Goal: Check status

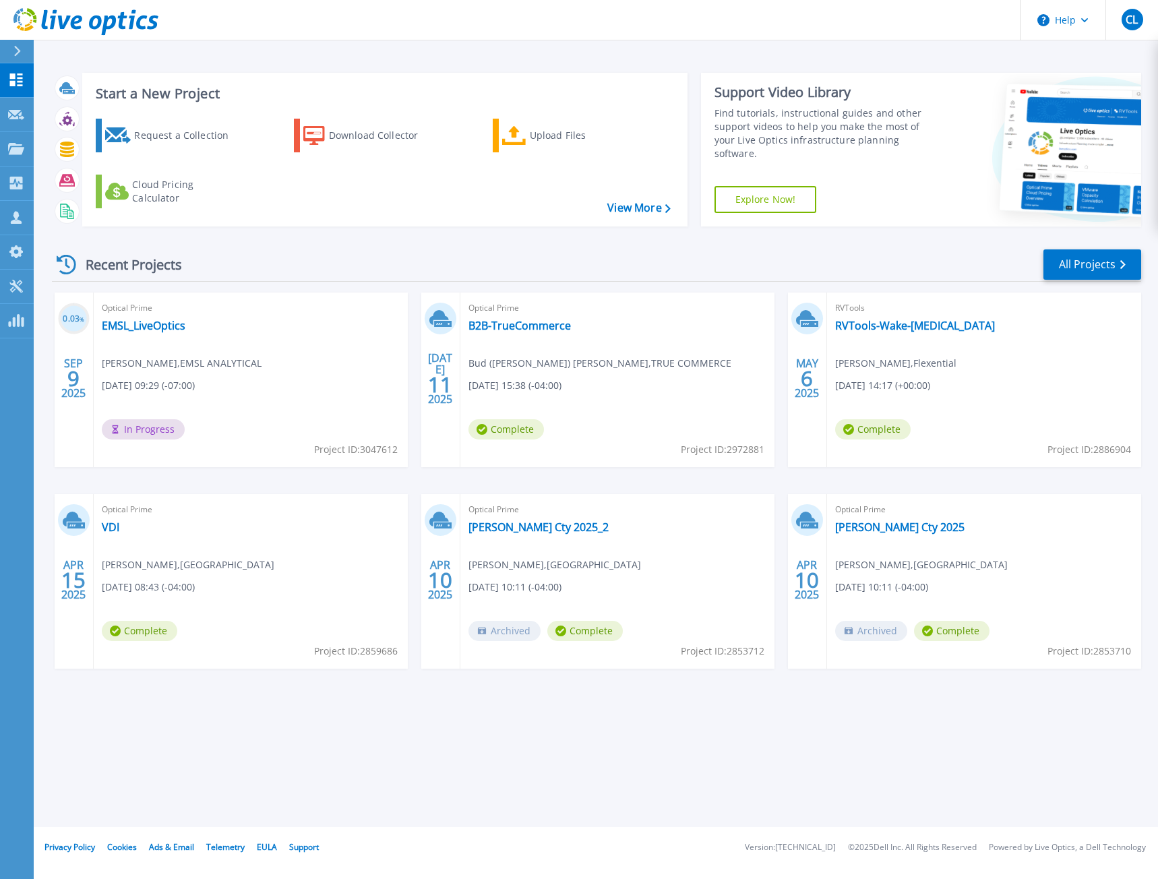
click at [323, 375] on div "Start a New Project Request a Collection Download Collector Upload Files Cloud …" at bounding box center [596, 413] width 1125 height 827
click at [138, 319] on link "EMSL_LiveOptics" at bounding box center [144, 325] width 84 height 13
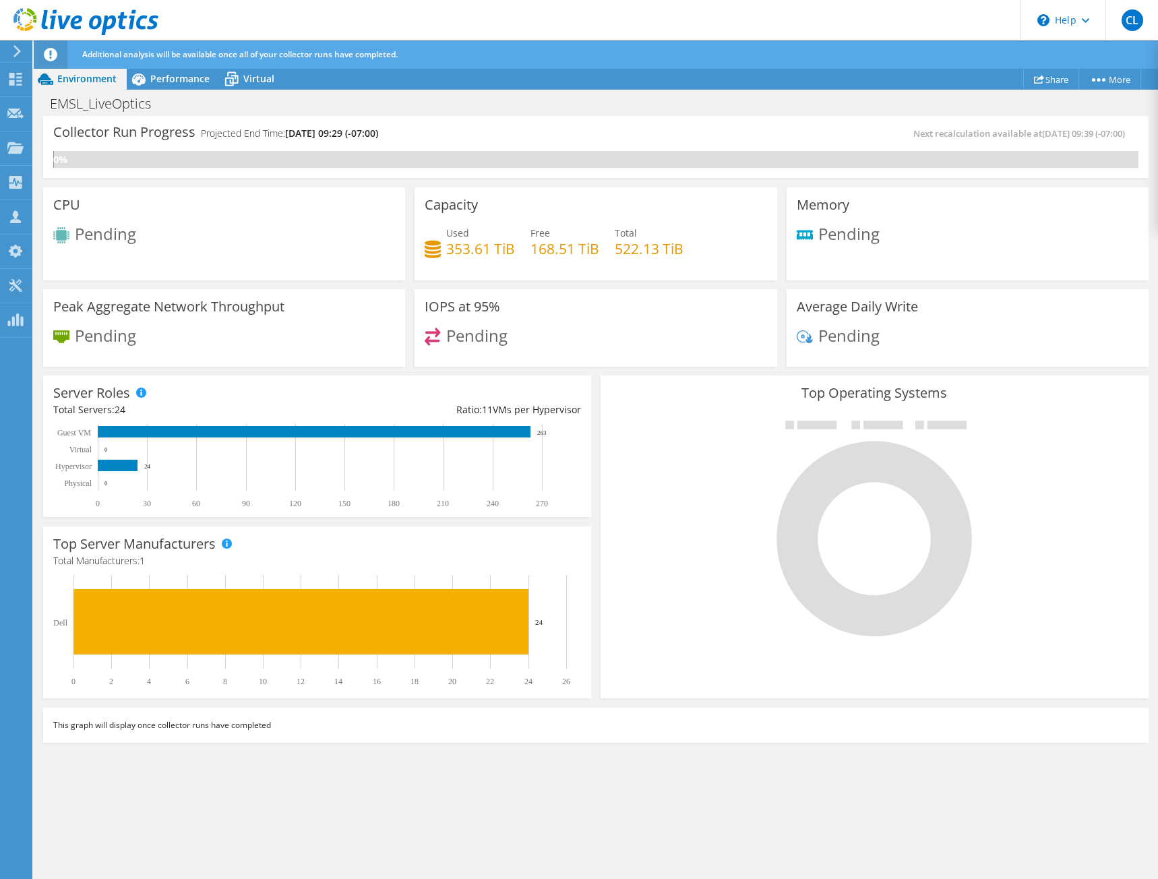
click at [620, 641] on div at bounding box center [875, 527] width 528 height 227
click at [1007, 380] on div "Top Operating Systems Windows Linux VMware" at bounding box center [875, 537] width 548 height 323
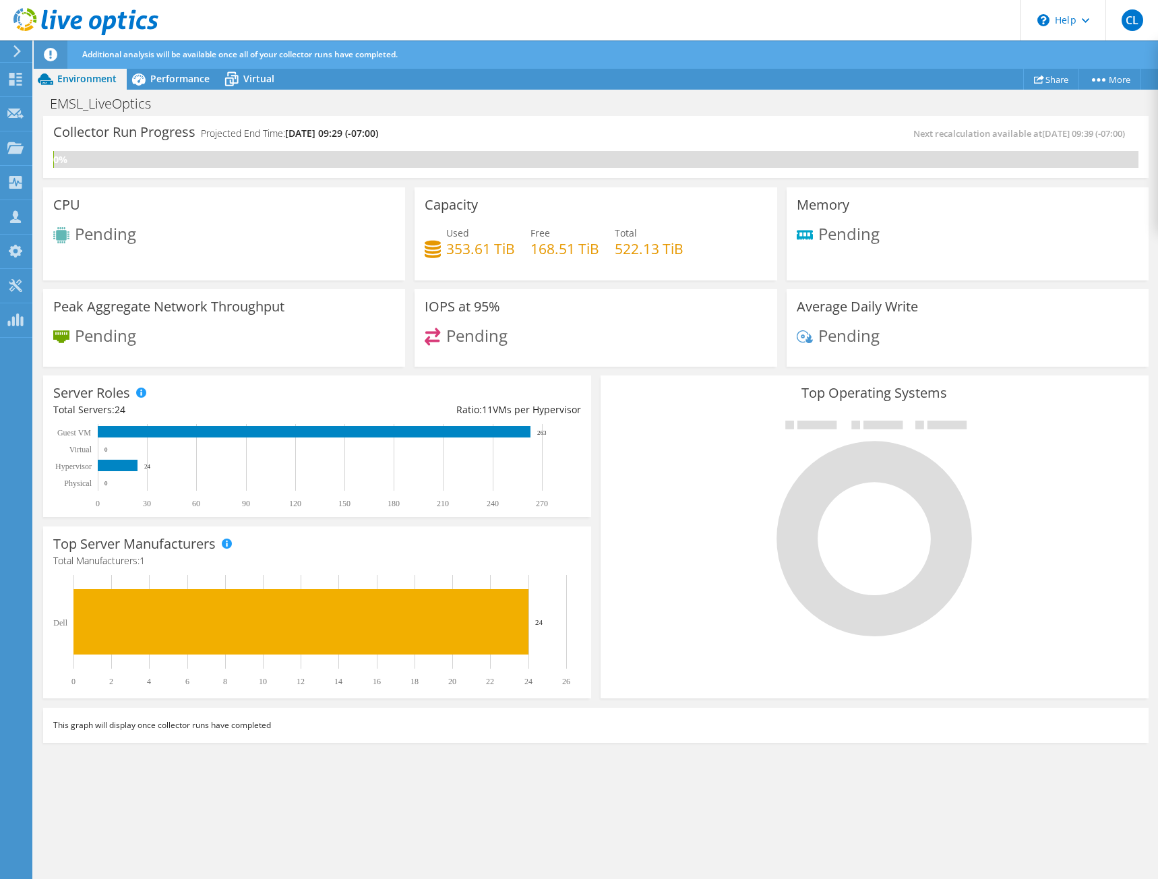
click at [1029, 354] on div "Pending" at bounding box center [968, 342] width 342 height 29
drag, startPoint x: 993, startPoint y: 847, endPoint x: 982, endPoint y: 847, distance: 10.8
click at [988, 847] on div "Collector Run Progress Projected End Time: [DATE] 09:29 (-07:00) Next recalcula…" at bounding box center [596, 498] width 1125 height 765
click at [662, 778] on div "Collector Run Progress Projected End Time: [DATE] 09:29 (-07:00) Next recalcula…" at bounding box center [596, 498] width 1125 height 765
click at [477, 790] on div "Collector Run Progress Projected End Time: [DATE] 09:29 (-07:00) Next recalcula…" at bounding box center [596, 498] width 1125 height 765
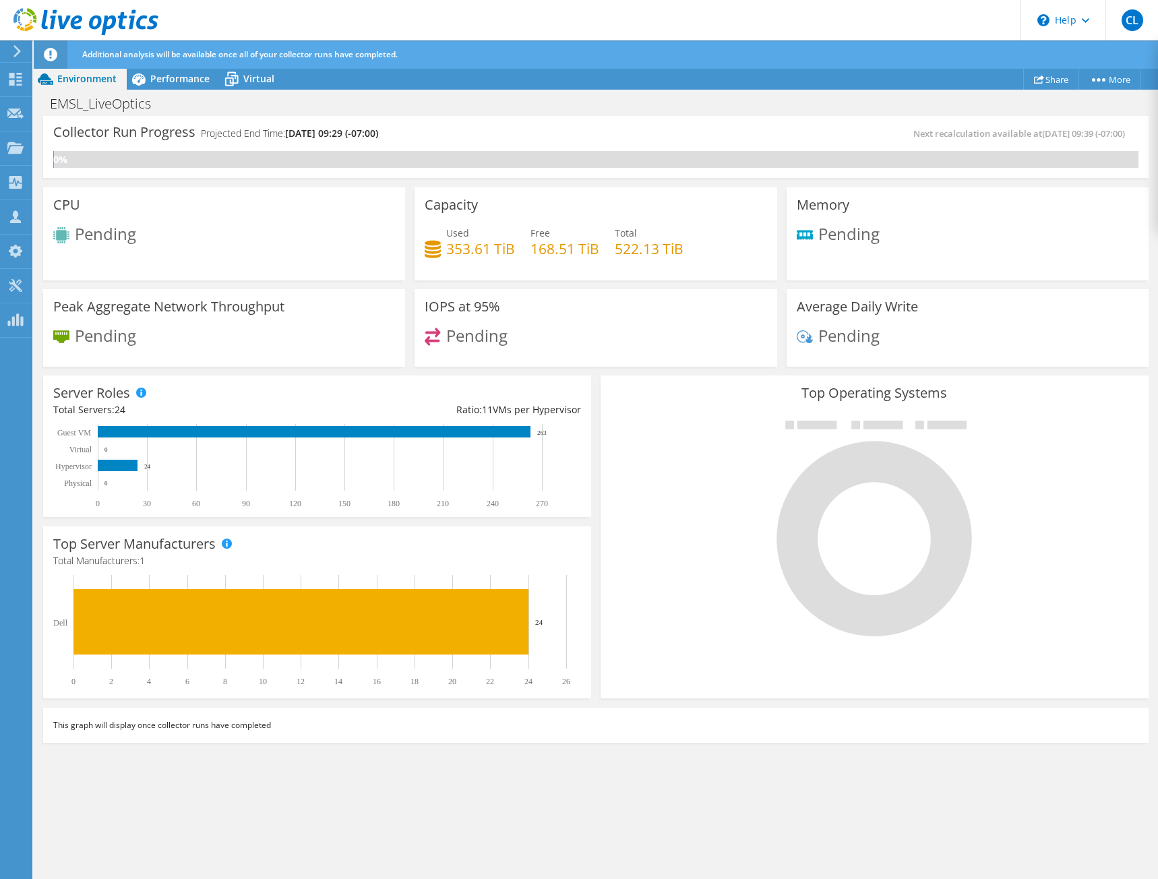
click at [883, 723] on div "This graph will display once collector runs have completed" at bounding box center [596, 725] width 1106 height 35
click at [892, 723] on div "This graph will display once collector runs have completed" at bounding box center [596, 725] width 1106 height 35
click at [797, 745] on div "This graph will display once collector runs have completed Display Top Five Ser…" at bounding box center [595, 725] width 1115 height 44
click at [180, 68] on div "Additional analysis will be available once all of your collector runs have comp…" at bounding box center [622, 54] width 1087 height 28
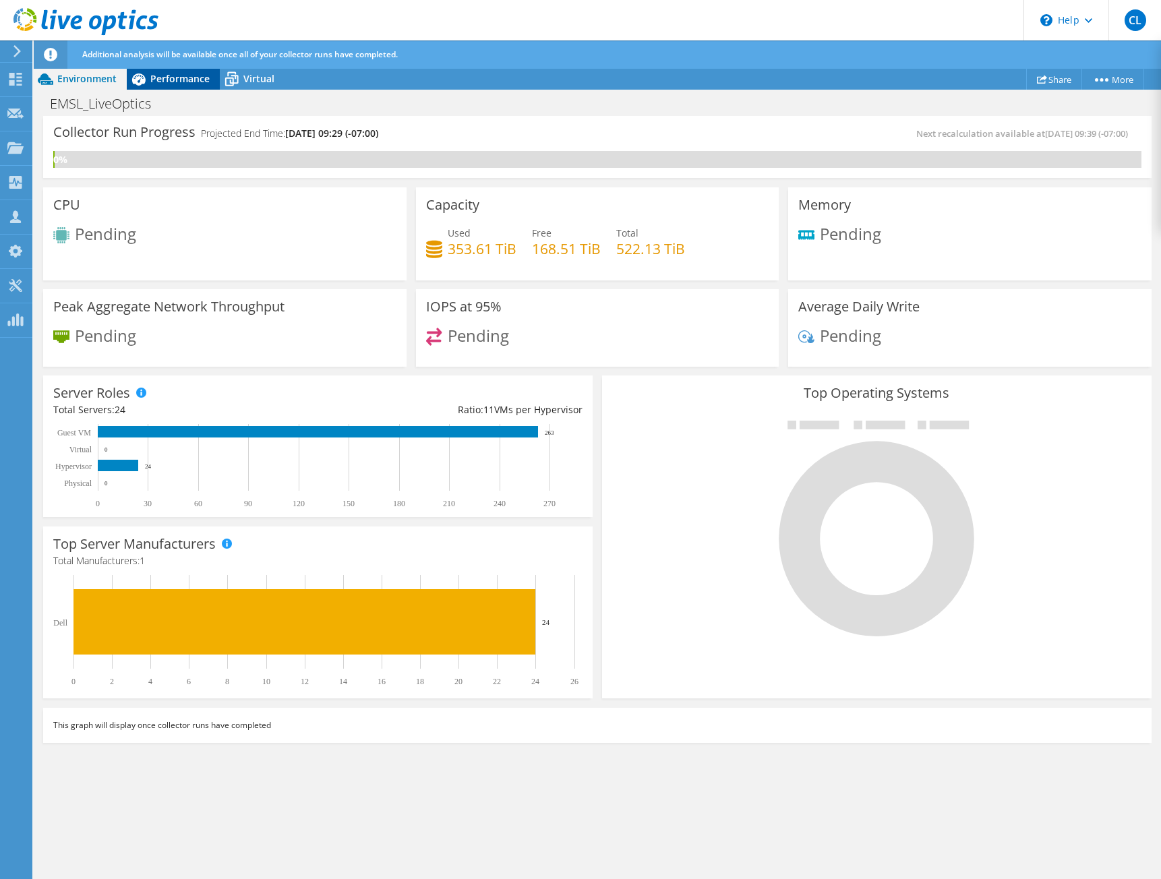
click at [183, 78] on span "Performance" at bounding box center [179, 78] width 59 height 13
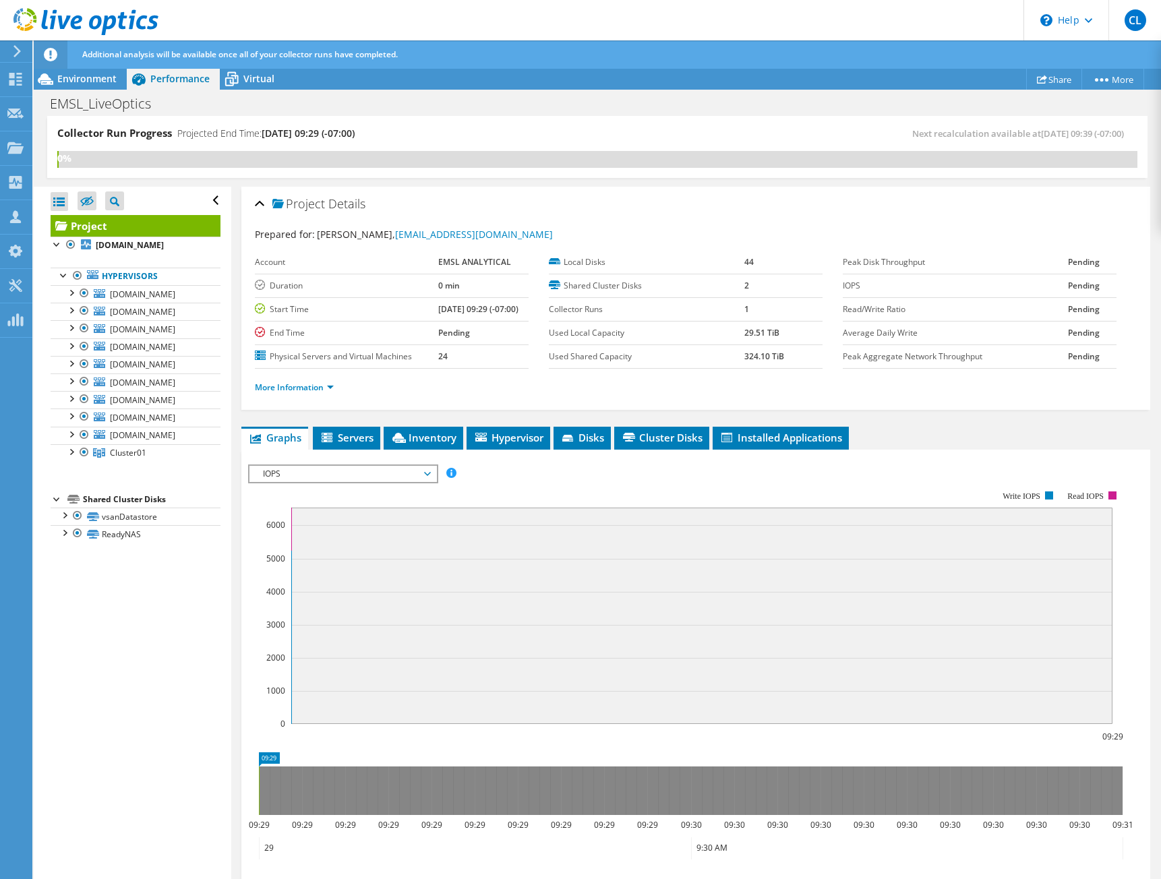
click at [584, 118] on div "Collector Run Progress Projected End Time: [DATE] 09:29 (-07:00) Next recalcula…" at bounding box center [597, 147] width 1100 height 62
drag, startPoint x: 584, startPoint y: 118, endPoint x: 485, endPoint y: 118, distance: 99.1
click at [577, 116] on div "Collector Run Progress Projected End Time: [DATE] 09:29 (-07:00) Next recalcula…" at bounding box center [597, 147] width 1100 height 62
click at [237, 84] on icon at bounding box center [232, 79] width 24 height 24
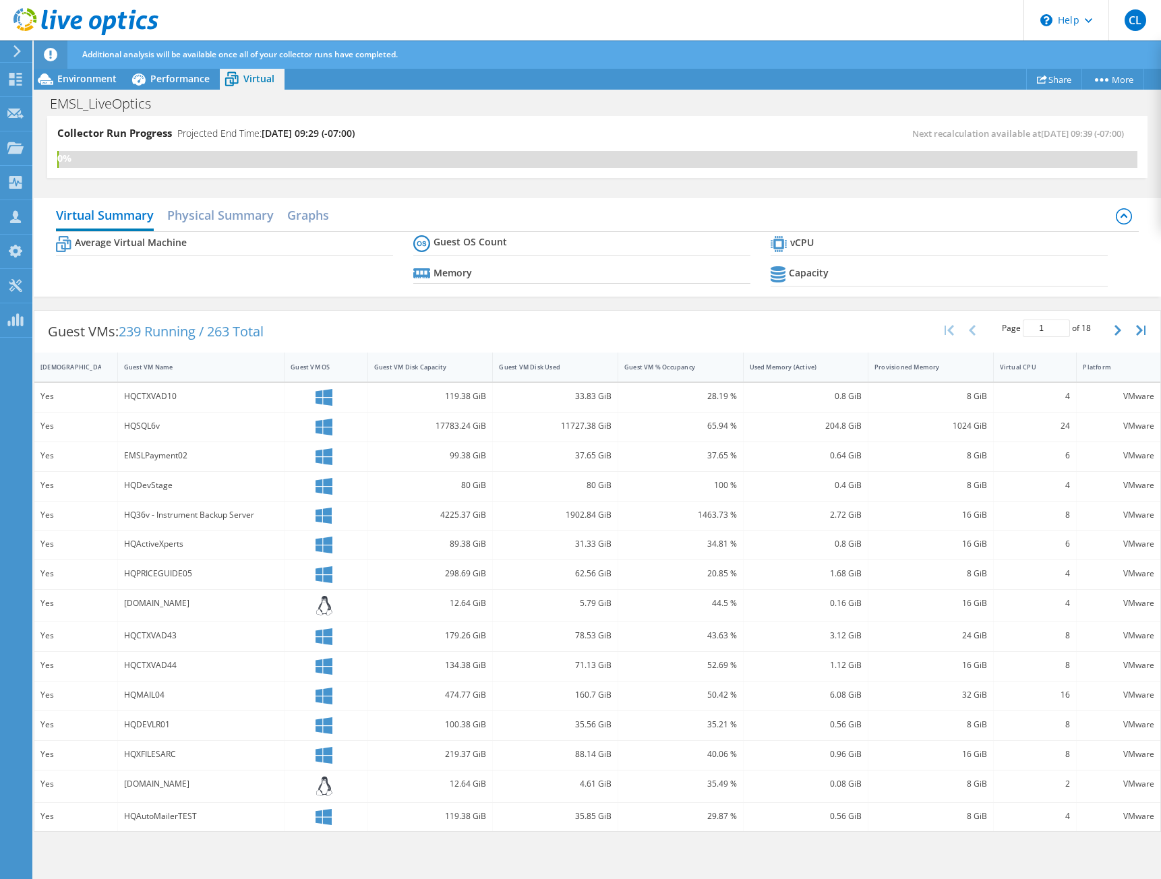
click at [444, 99] on div "EMSL_LiveOptics Print" at bounding box center [597, 103] width 1127 height 25
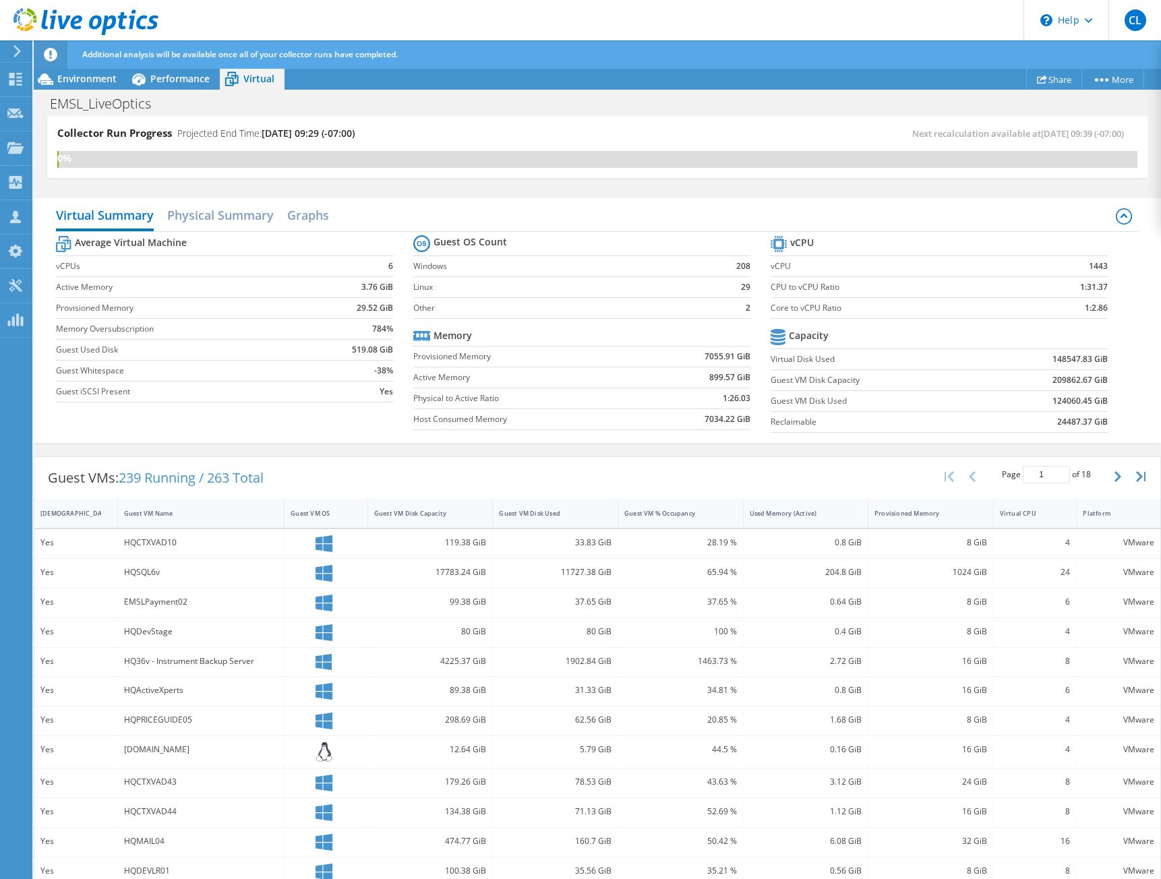
click at [479, 106] on div "EMSL_LiveOptics Print" at bounding box center [597, 103] width 1127 height 25
click at [456, 121] on div "Collector Run Progress Projected End Time: [DATE] 09:29 (-07:00) Next recalcula…" at bounding box center [597, 147] width 1100 height 62
click at [1140, 126] on div "Collector Run Progress Projected End Time: [DATE] 09:29 (-07:00) Next recalcula…" at bounding box center [597, 154] width 1127 height 76
click at [1143, 127] on div "Collector Run Progress Projected End Time: [DATE] 09:29 (-07:00) Next recalcula…" at bounding box center [597, 154] width 1127 height 76
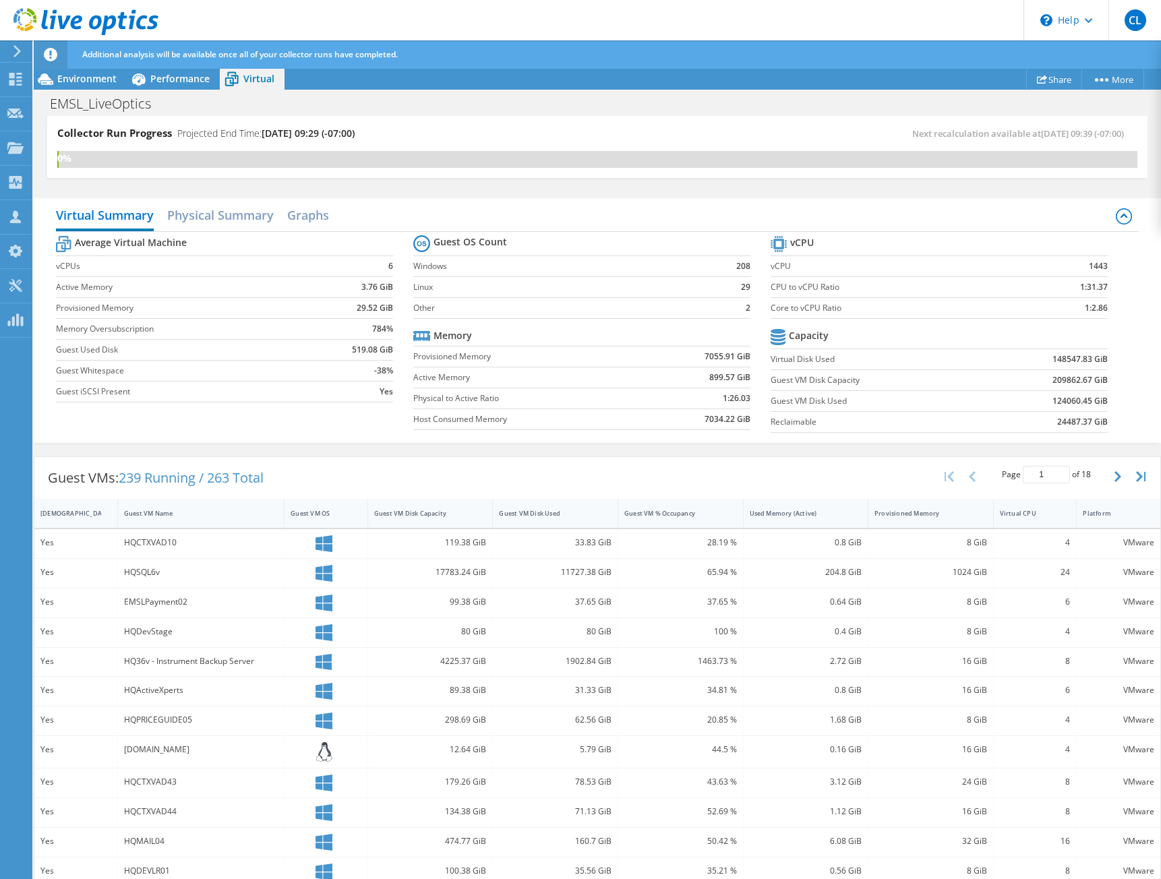
click at [1145, 142] on div "Collector Run Progress Projected End Time: [DATE] 09:29 (-07:00) Next recalcula…" at bounding box center [597, 154] width 1127 height 76
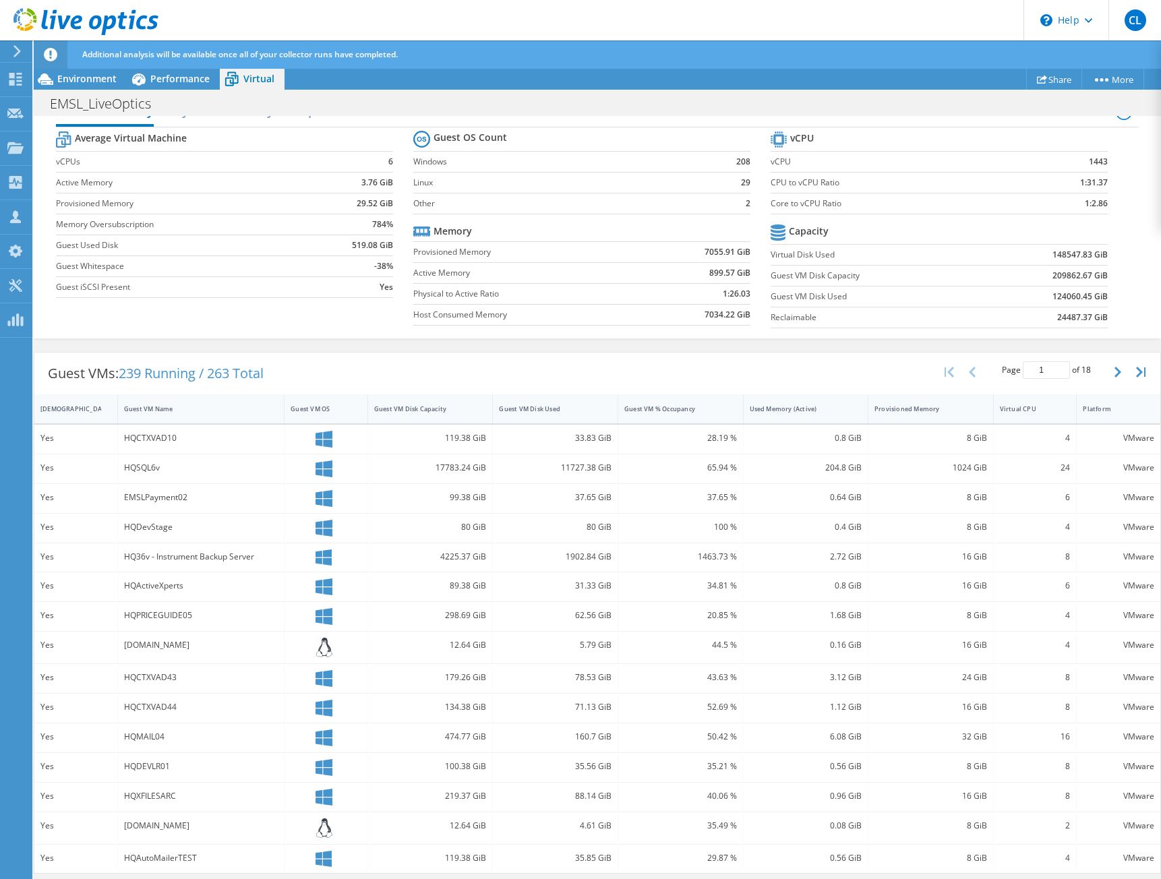
click at [1129, 342] on div "Virtual Summary Physical Summary Graphs Average Virtual Machine vCPUs 6 Active …" at bounding box center [597, 216] width 1127 height 258
click at [1111, 372] on button "button" at bounding box center [1119, 372] width 23 height 26
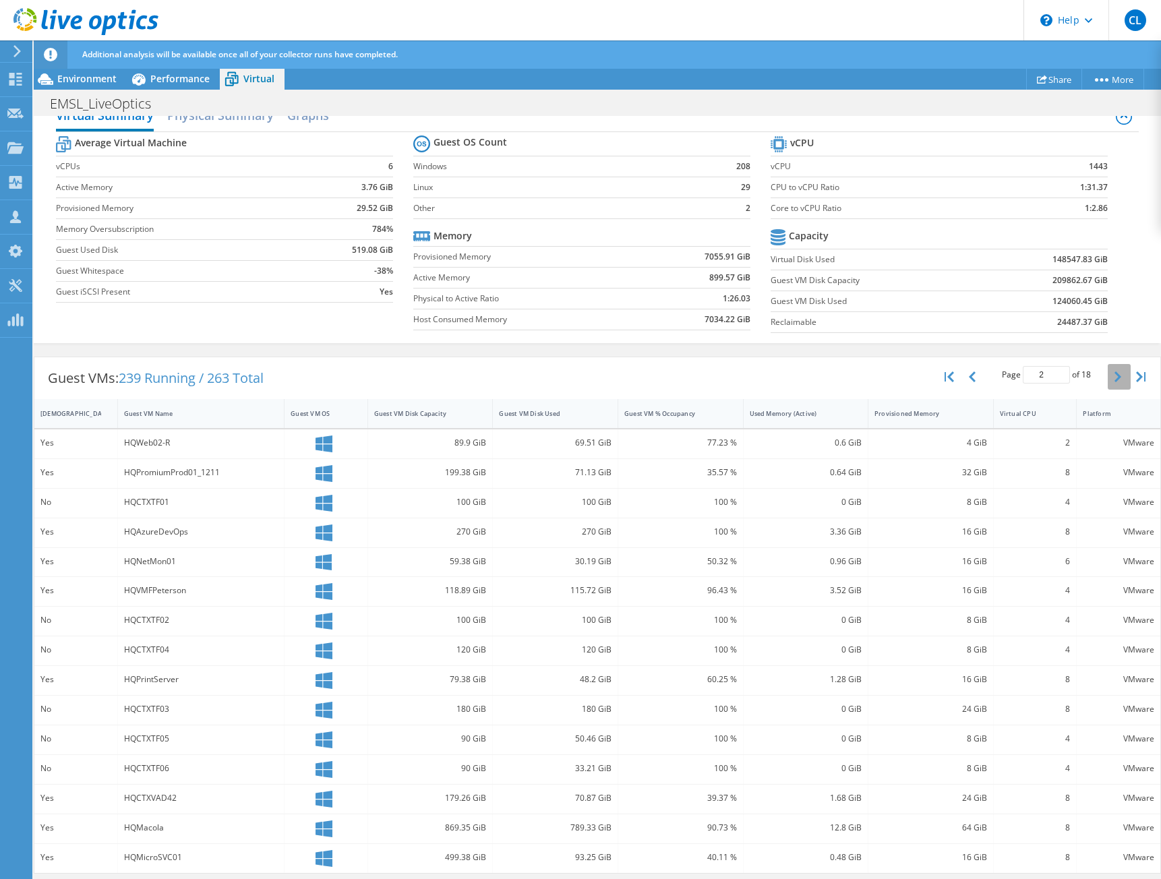
click at [1111, 372] on button "button" at bounding box center [1119, 377] width 23 height 26
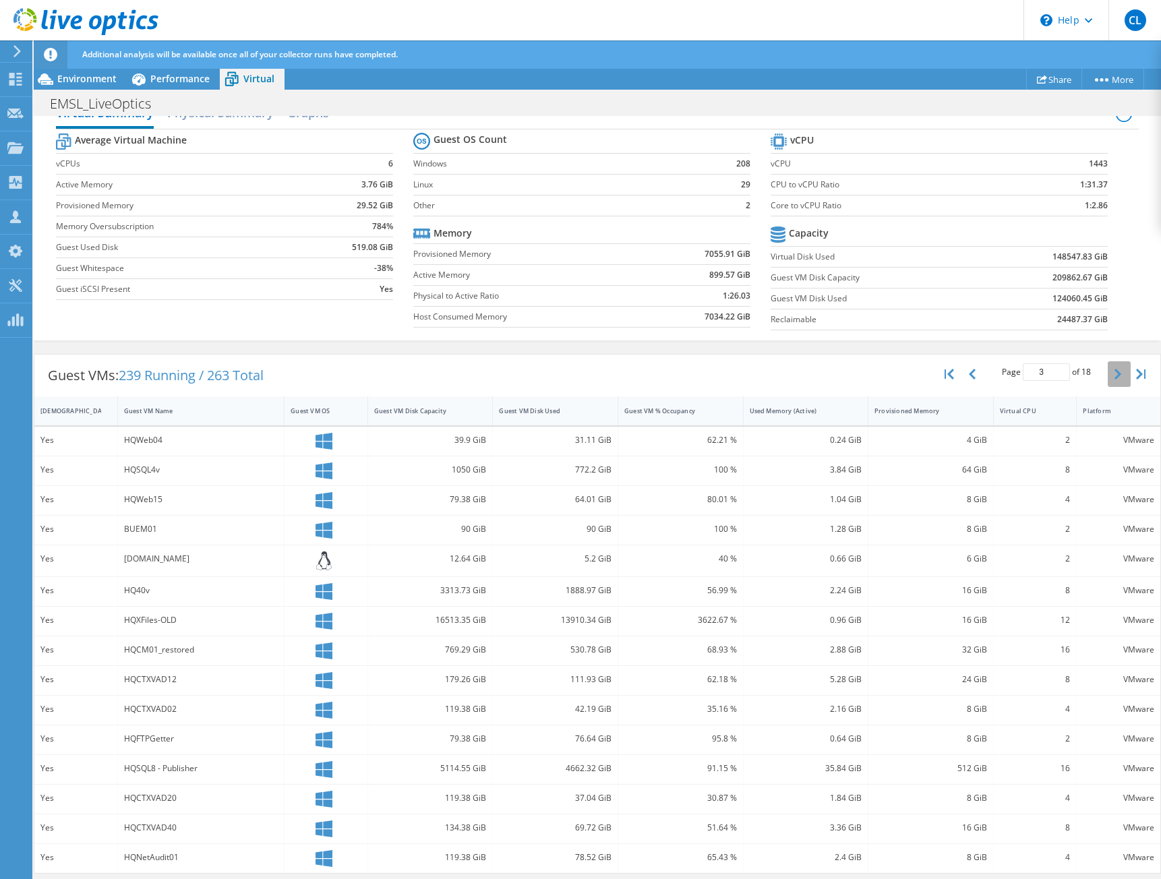
click at [1111, 372] on button "button" at bounding box center [1119, 374] width 23 height 26
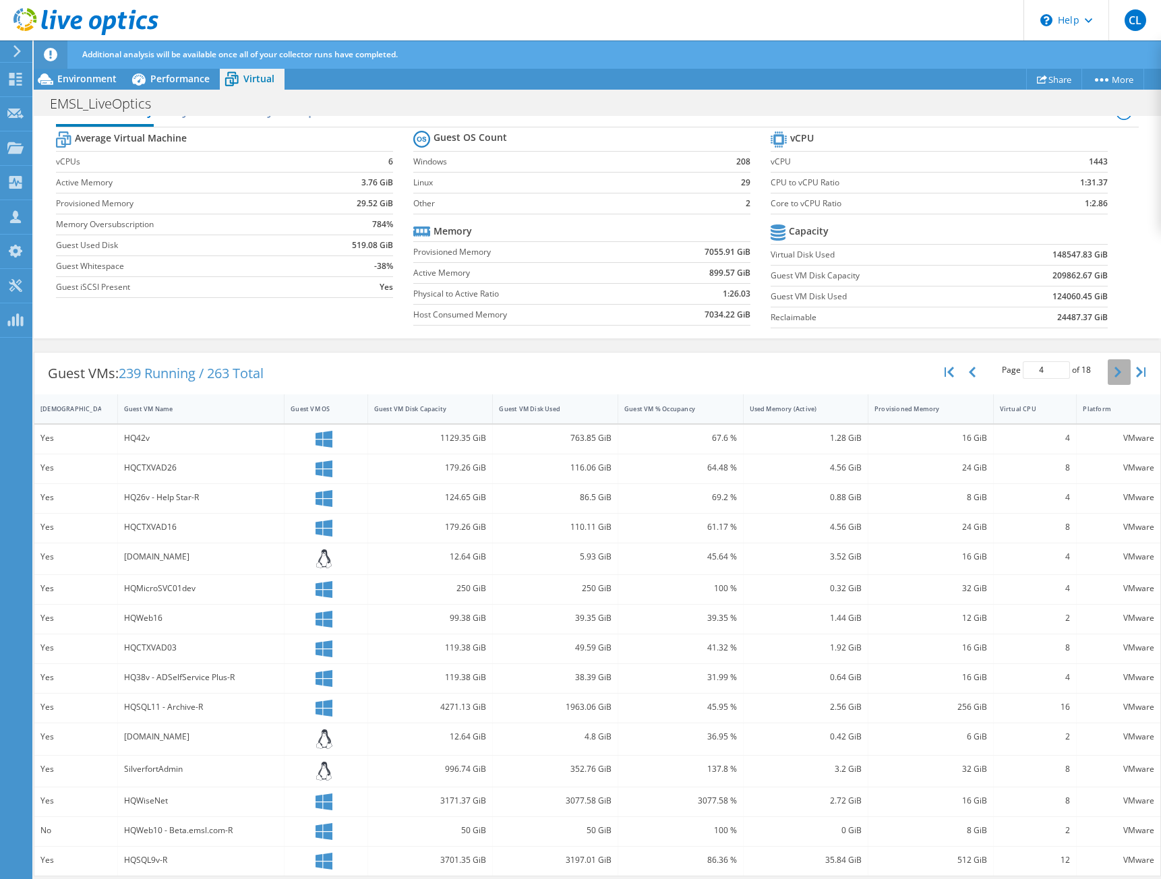
click at [1111, 372] on button "button" at bounding box center [1119, 372] width 23 height 26
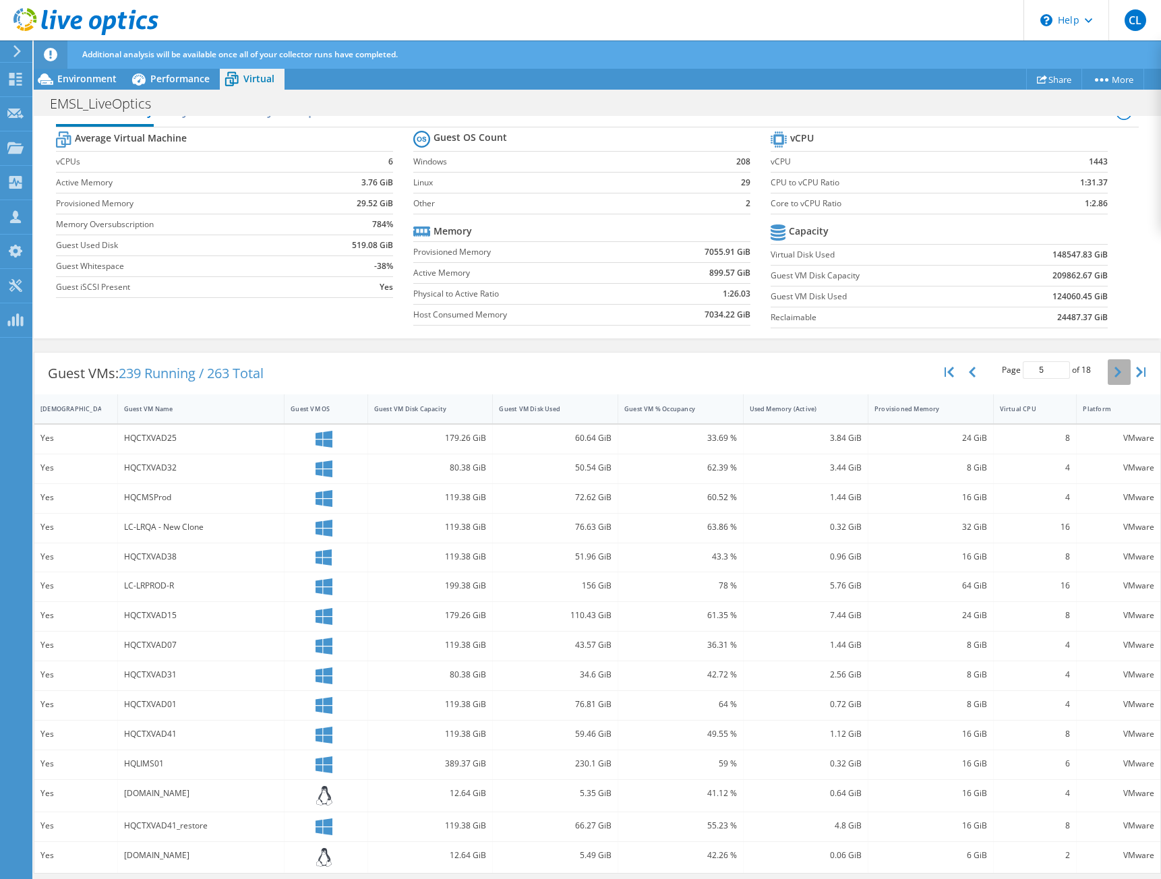
click at [1111, 372] on button "button" at bounding box center [1119, 372] width 23 height 26
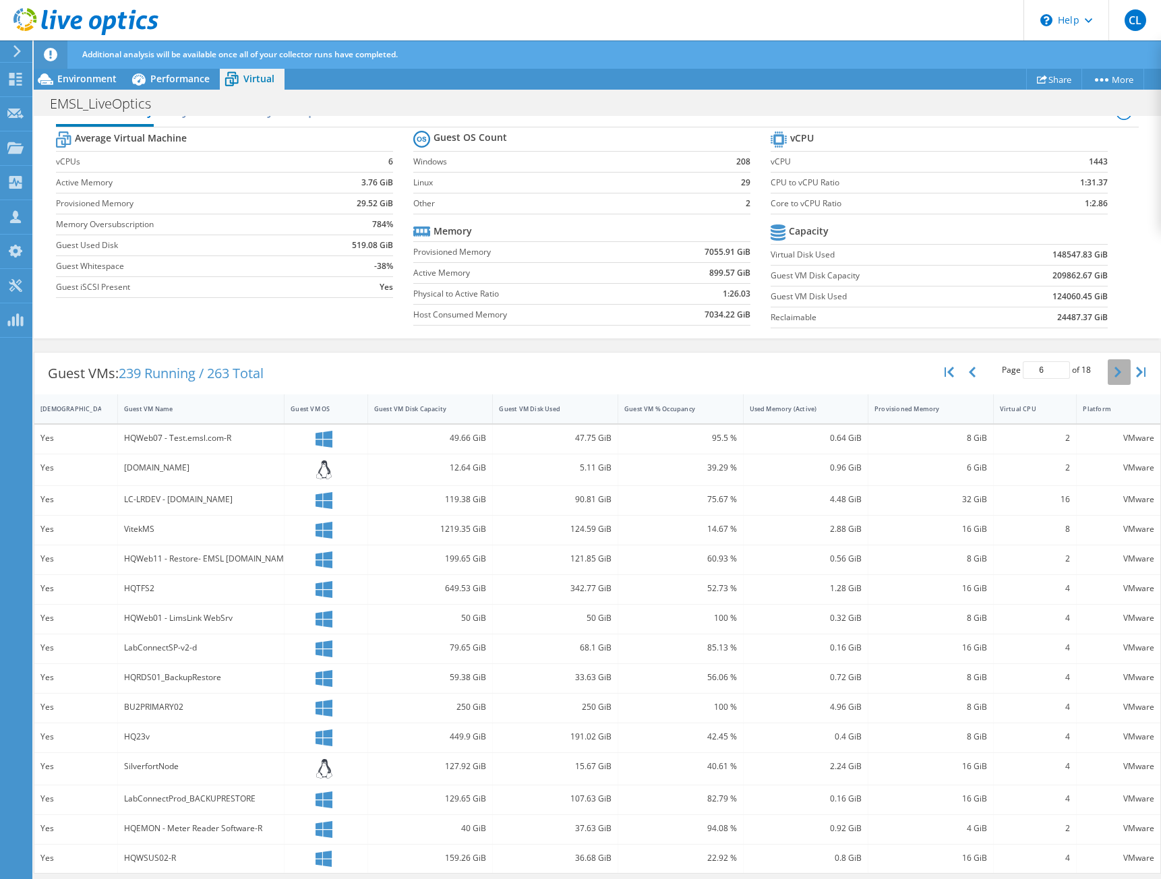
click at [1111, 372] on button "button" at bounding box center [1119, 372] width 23 height 26
click at [1111, 372] on button "button" at bounding box center [1119, 374] width 23 height 26
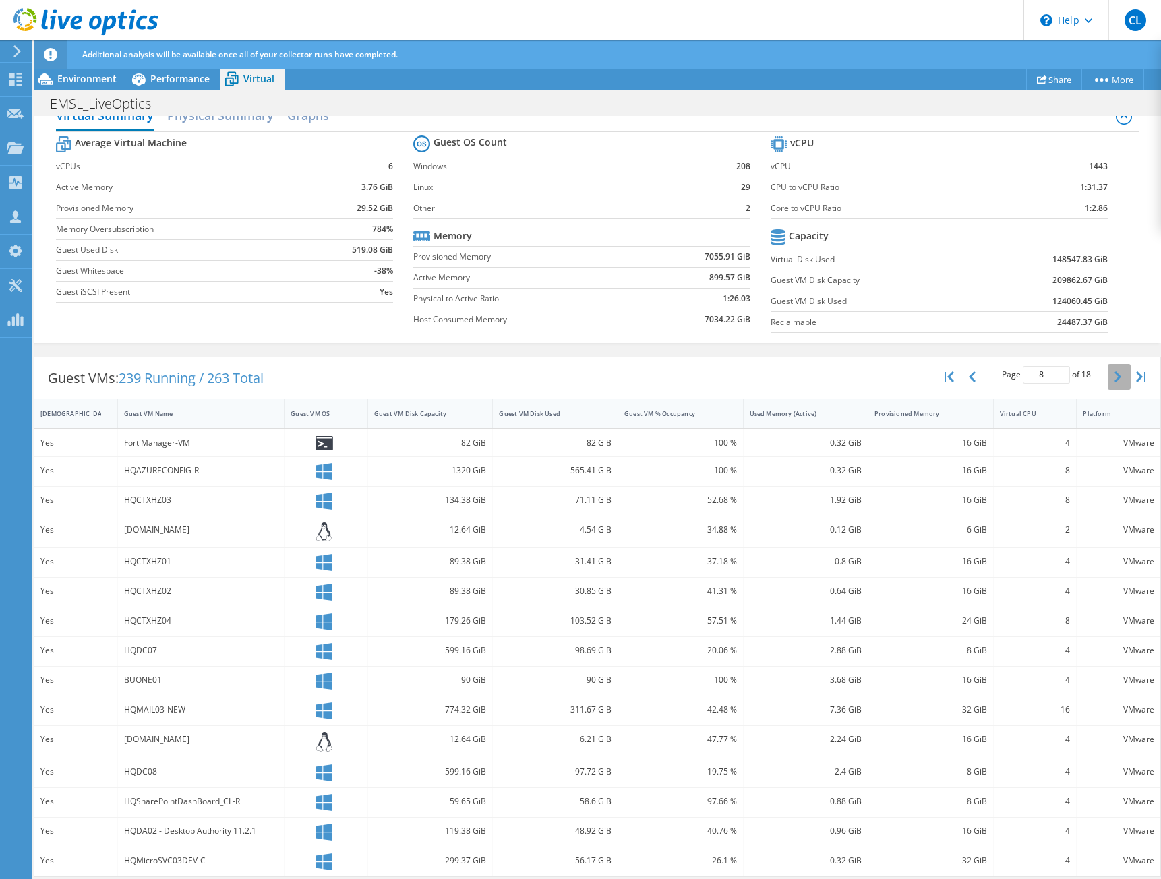
click at [1111, 372] on button "button" at bounding box center [1119, 377] width 23 height 26
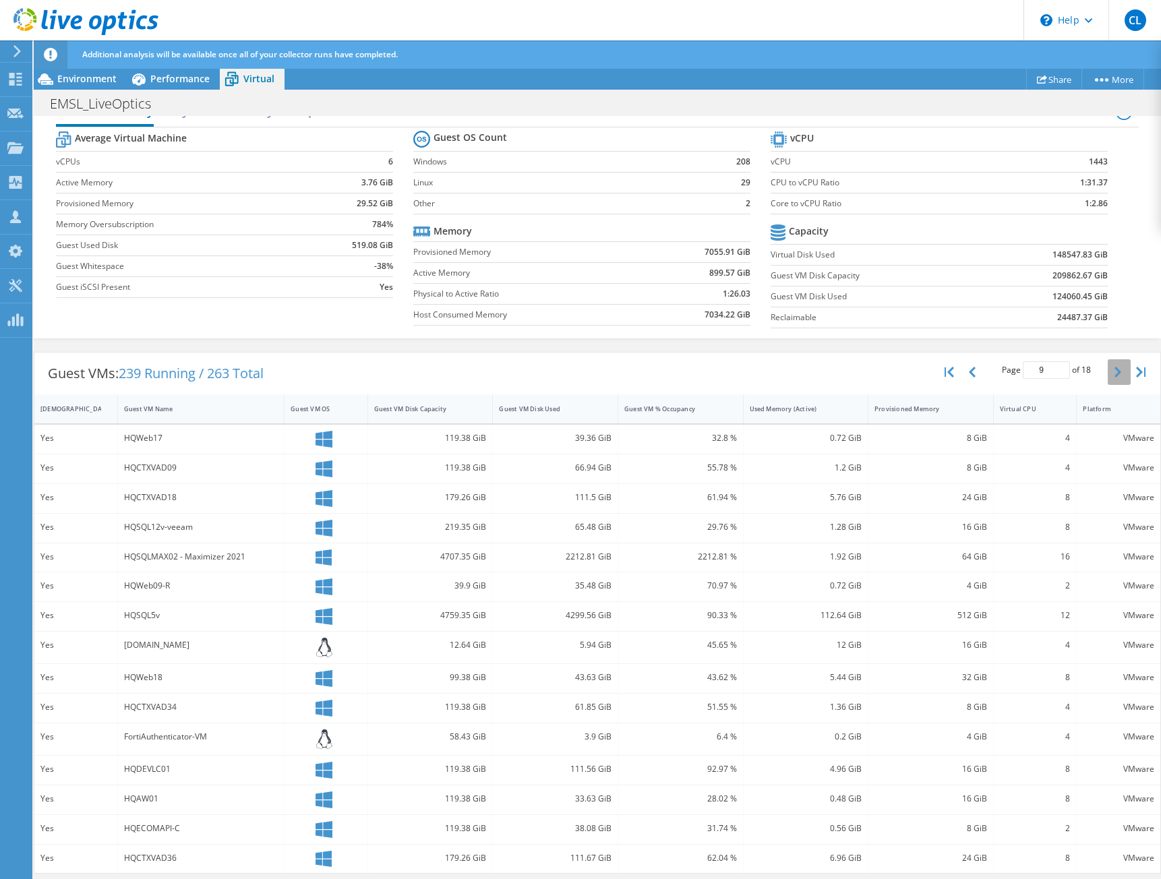
click at [1111, 372] on button "button" at bounding box center [1119, 372] width 23 height 26
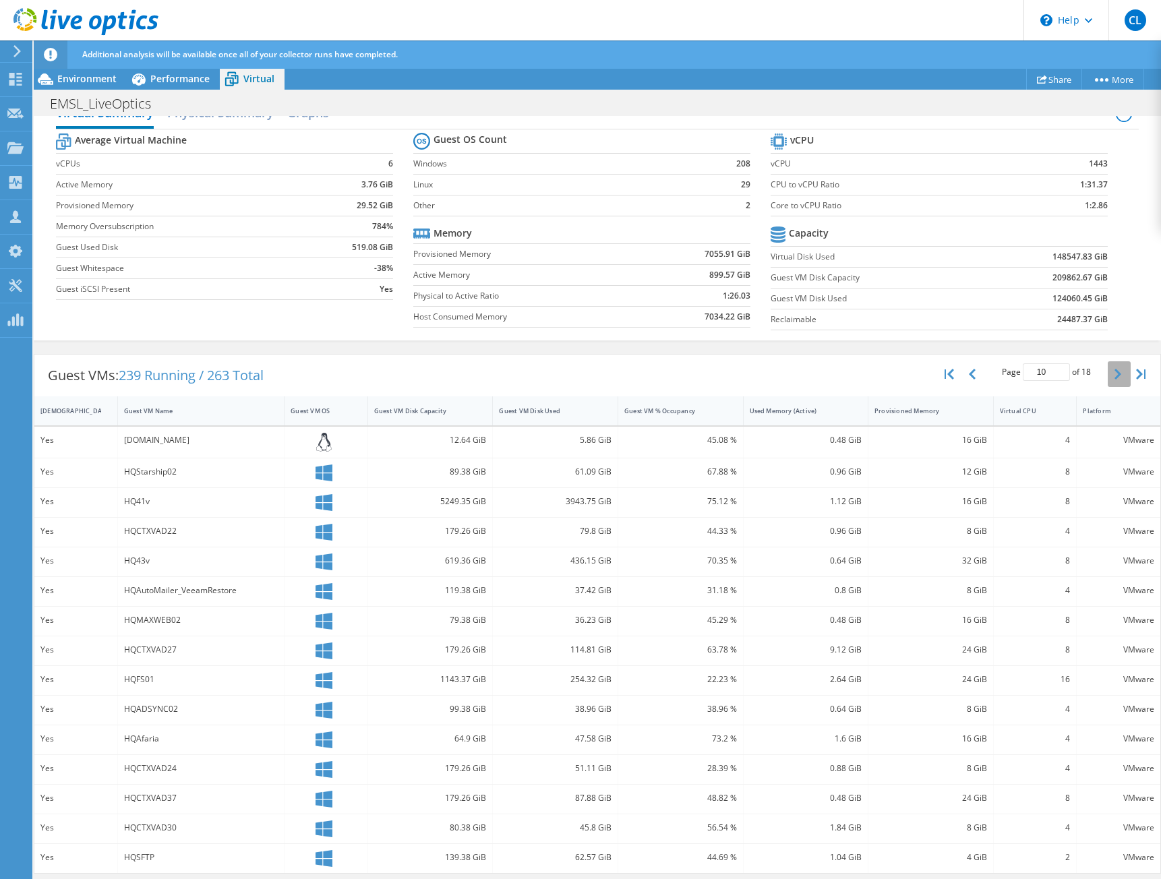
click at [1111, 372] on button "button" at bounding box center [1119, 374] width 23 height 26
click at [1111, 372] on button "button" at bounding box center [1119, 377] width 23 height 26
click at [1111, 372] on button "button" at bounding box center [1119, 372] width 23 height 26
click at [1111, 372] on button "button" at bounding box center [1119, 374] width 23 height 26
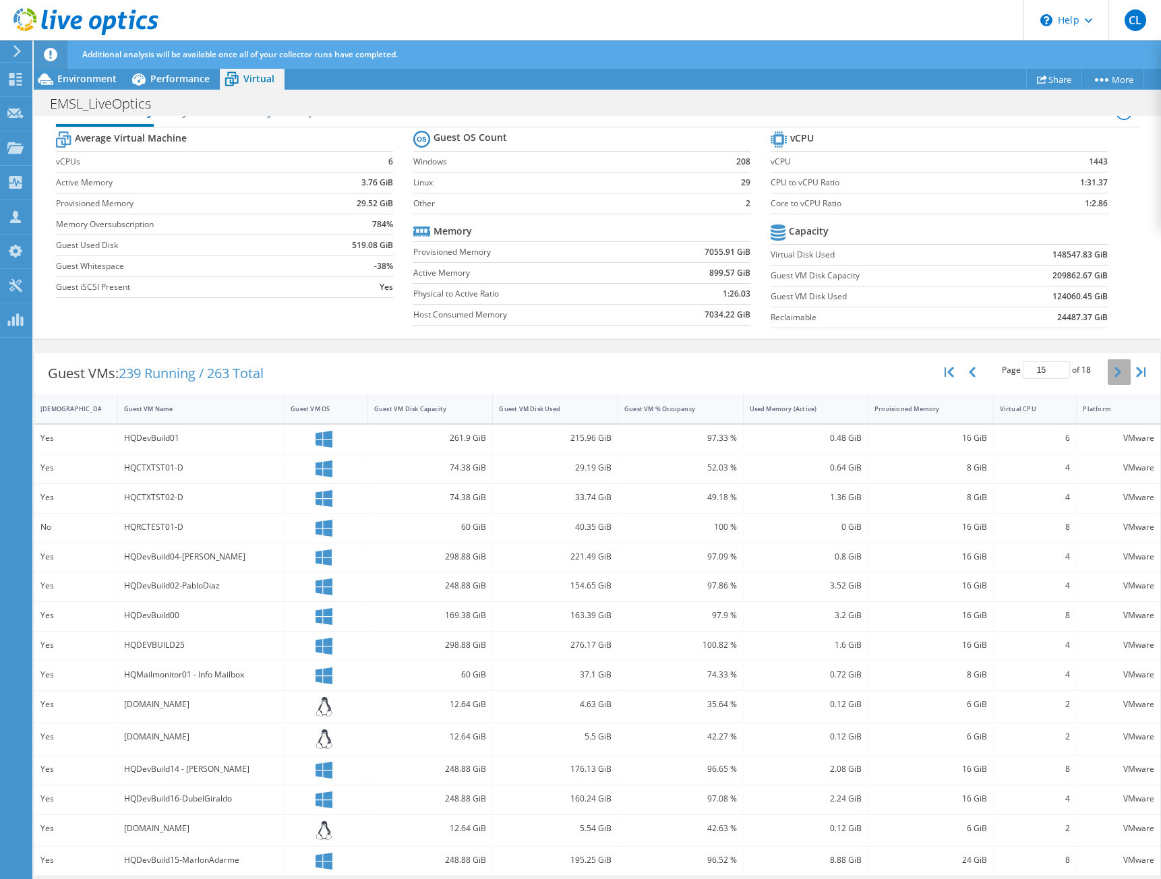
click at [1111, 372] on button "button" at bounding box center [1119, 372] width 23 height 26
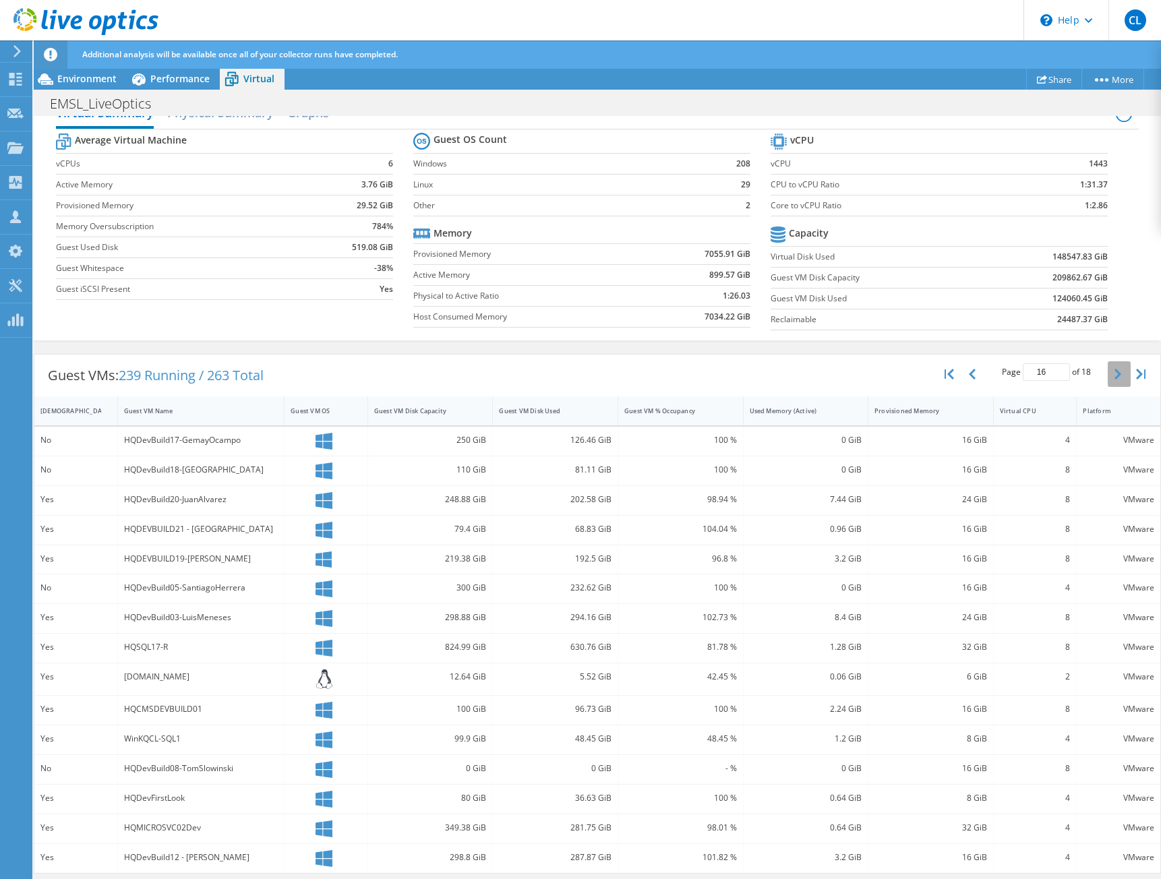
click at [1111, 372] on button "button" at bounding box center [1119, 374] width 23 height 26
type input "17"
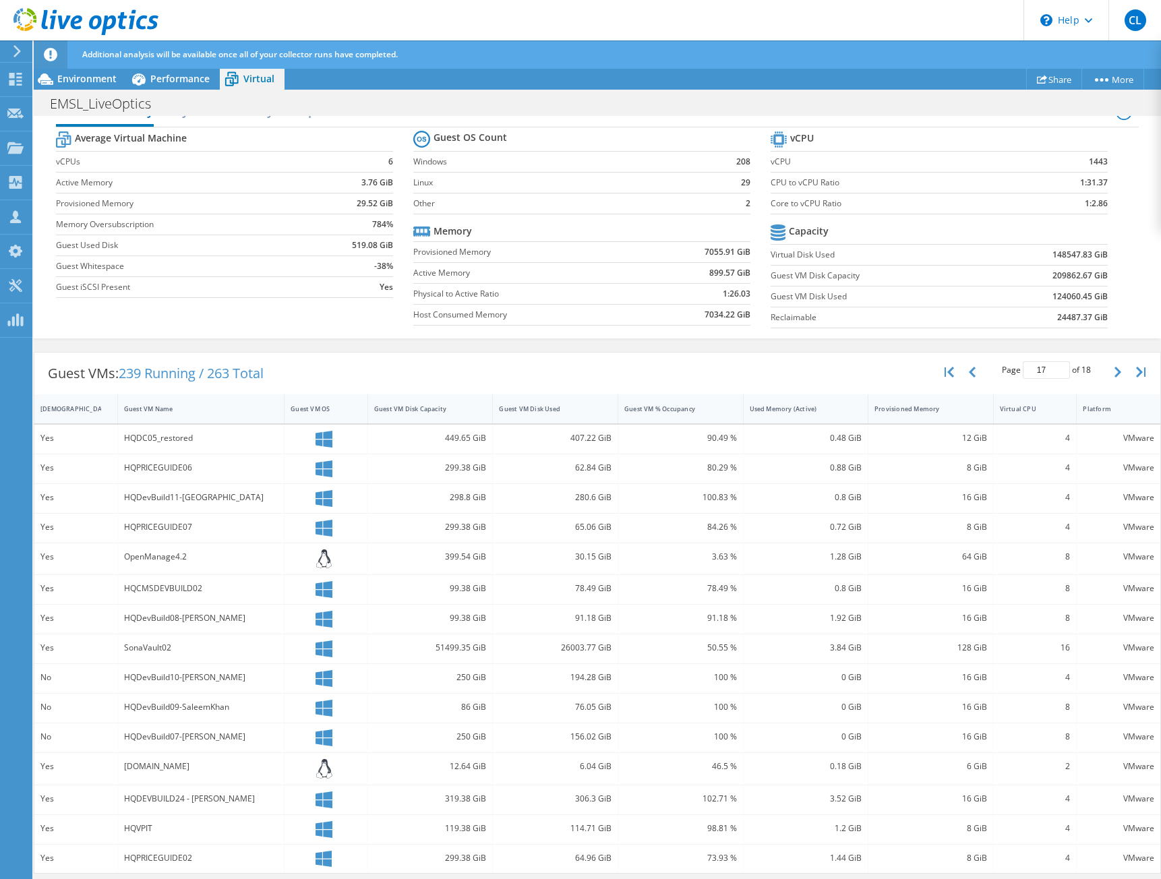
click at [332, 363] on div "Guest VMs: 239 Running / 263 Total Page 17 of 18 5 rows 10 rows 20 rows 25 rows…" at bounding box center [597, 374] width 1126 height 42
click at [368, 354] on div "Guest VMs: 239 Running / 263 Total Page 17 of 18 5 rows 10 rows 20 rows 25 rows…" at bounding box center [597, 374] width 1126 height 42
click at [535, 84] on div "Project Actions Project Actions Share More Project Details" at bounding box center [597, 79] width 1127 height 22
click at [260, 338] on div "Virtual Summary Physical Summary Graphs Average Virtual Machine vCPUs 6 Active …" at bounding box center [597, 216] width 1127 height 245
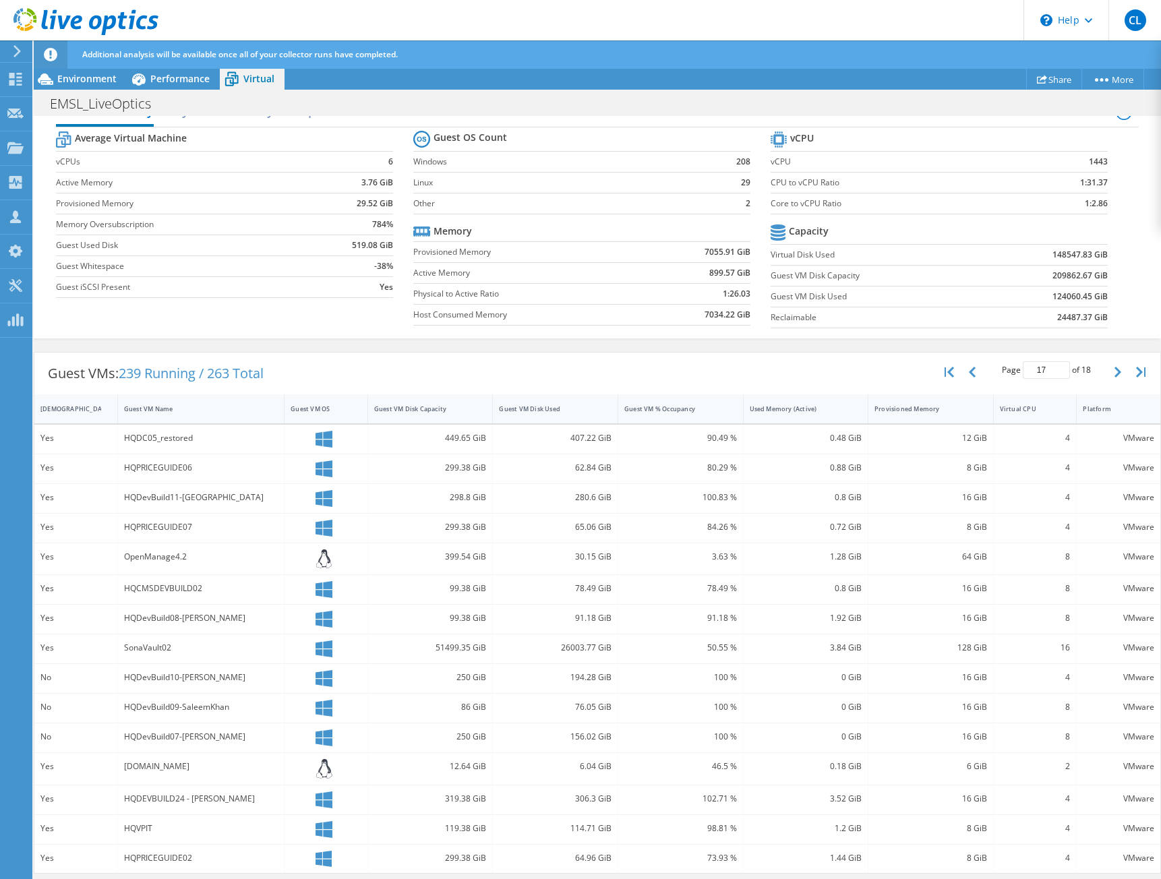
click at [154, 338] on div "Virtual Summary Physical Summary Graphs Average Virtual Machine vCPUs 6 Active …" at bounding box center [597, 216] width 1127 height 245
click at [883, 347] on div "Guest VMs: 239 Running / 263 Total Page 17 of 18 5 rows 10 rows 20 rows 25 rows…" at bounding box center [597, 613] width 1127 height 536
click at [519, 108] on div "EMSL_LiveOptics Print" at bounding box center [597, 103] width 1127 height 25
click at [146, 87] on icon at bounding box center [139, 79] width 24 height 24
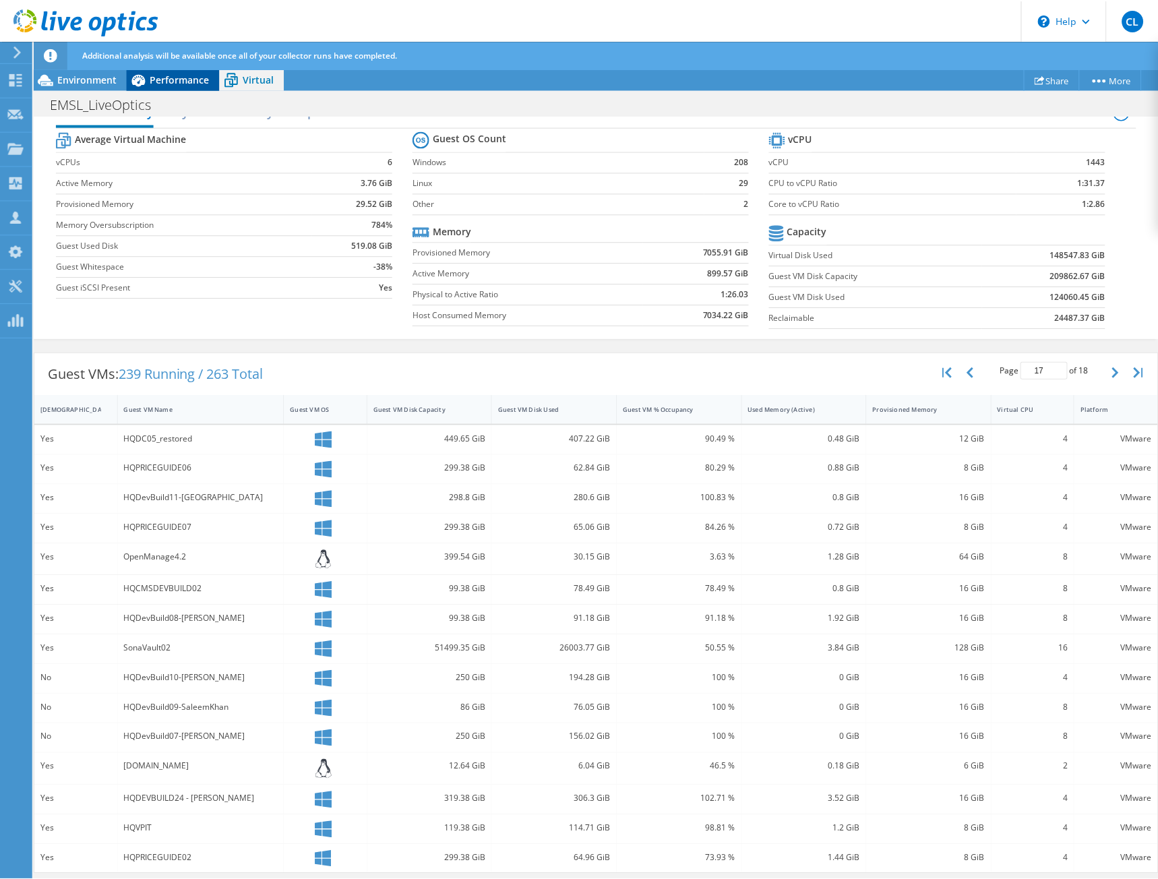
scroll to position [0, 0]
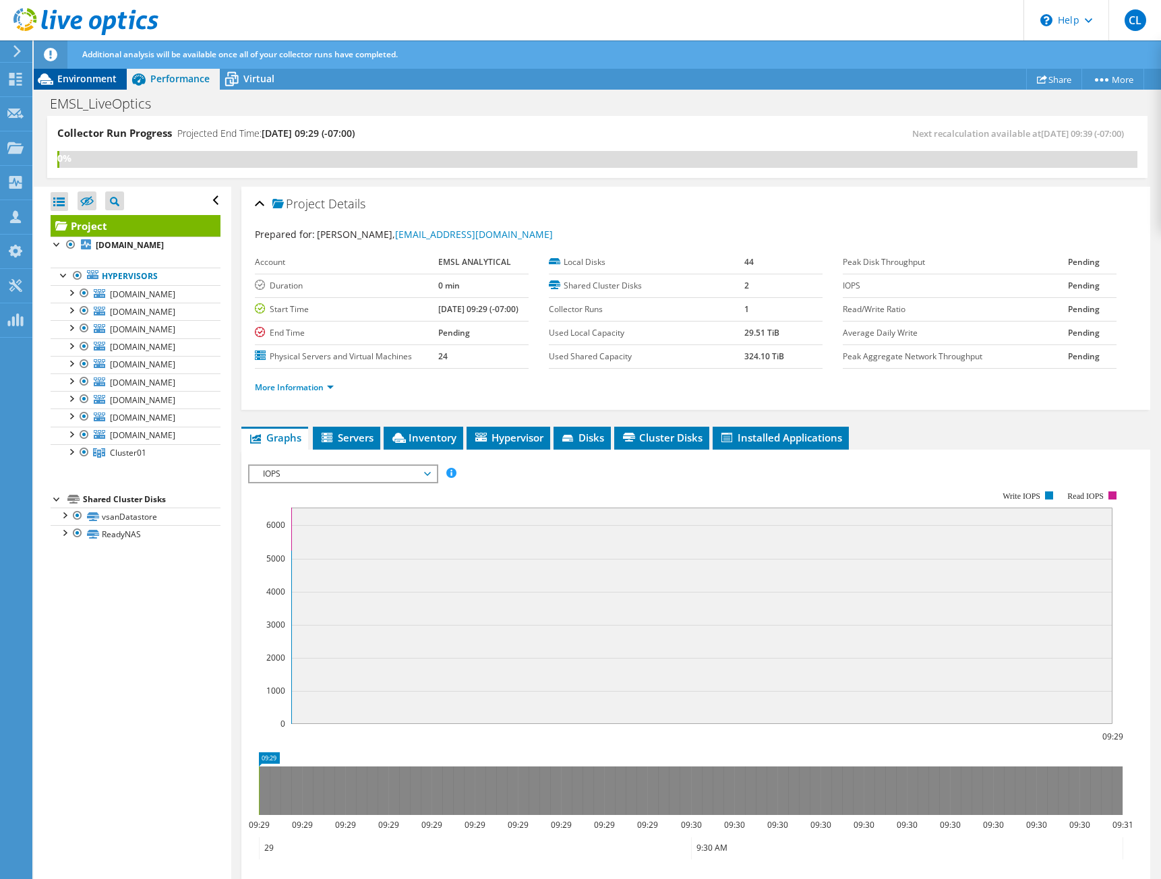
click at [119, 73] on div "Environment" at bounding box center [80, 79] width 93 height 22
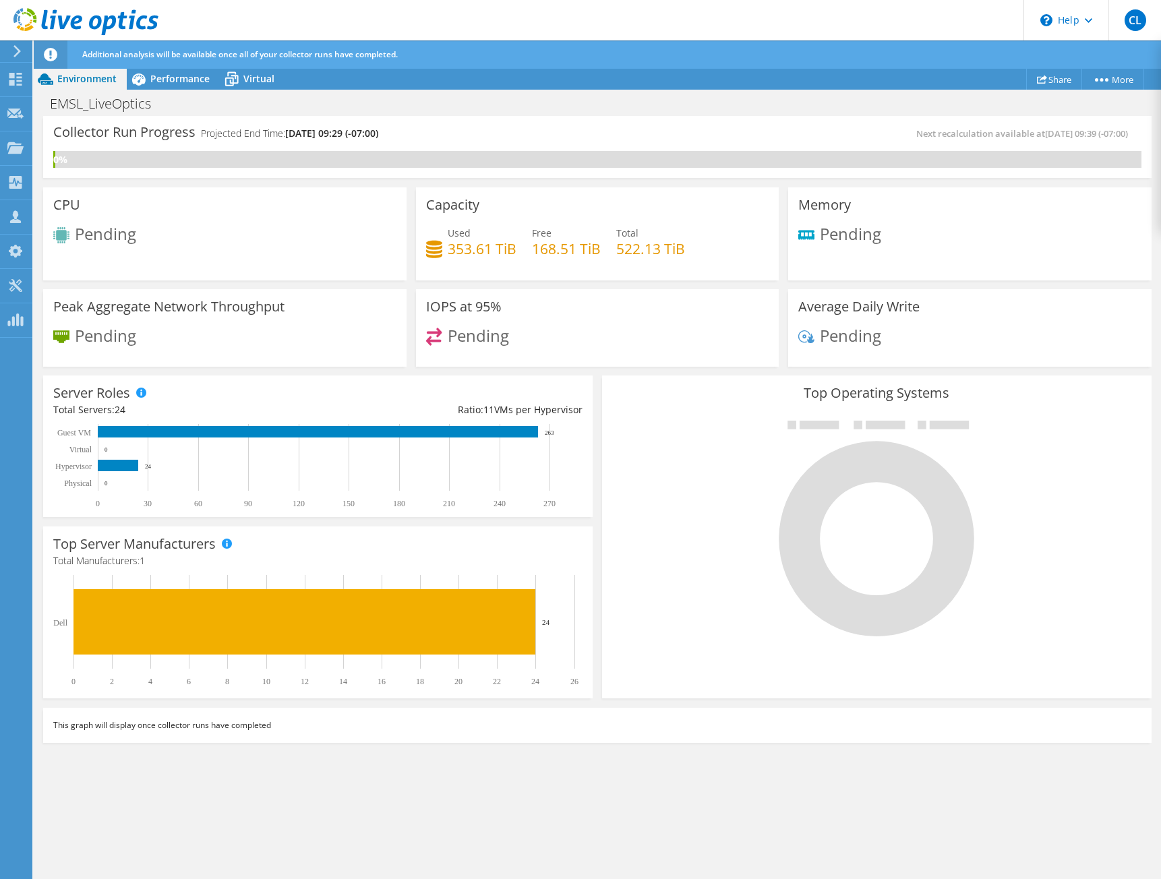
click at [455, 96] on div "EMSL_LiveOptics Print" at bounding box center [597, 103] width 1127 height 25
click at [483, 109] on div "EMSL_LiveOptics Print" at bounding box center [597, 103] width 1127 height 25
click at [611, 34] on header "CL Partner Team Member [PERSON_NAME] [PERSON_NAME][EMAIL_ADDRESS][PERSON_NAME][…" at bounding box center [580, 20] width 1161 height 40
click at [740, 97] on div "EMSL_LiveOptics Print" at bounding box center [597, 103] width 1127 height 25
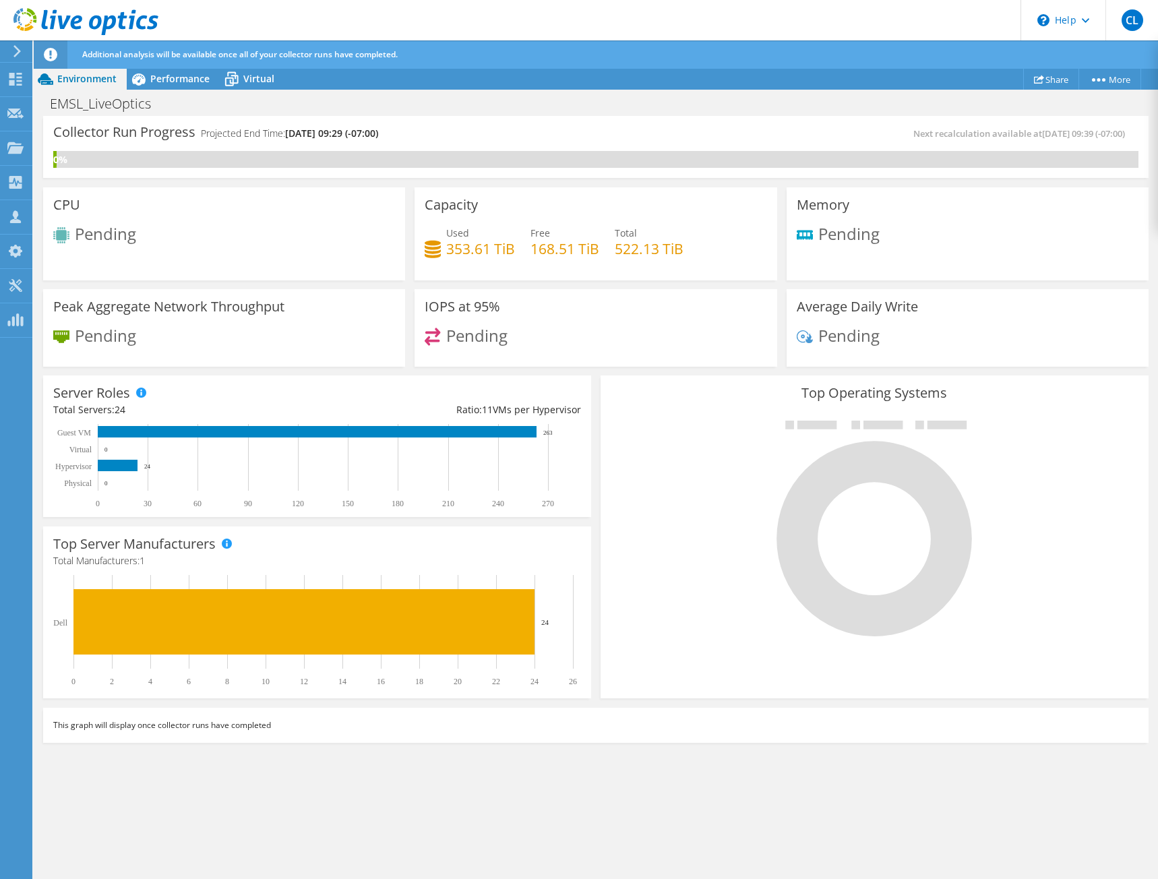
click at [243, 816] on div "Collector Run Progress Projected End Time: [DATE] 09:29 (-07:00) Next recalcula…" at bounding box center [596, 498] width 1125 height 765
click at [527, 113] on div "EMSL_LiveOptics Print" at bounding box center [596, 103] width 1125 height 25
